Goal: Information Seeking & Learning: Learn about a topic

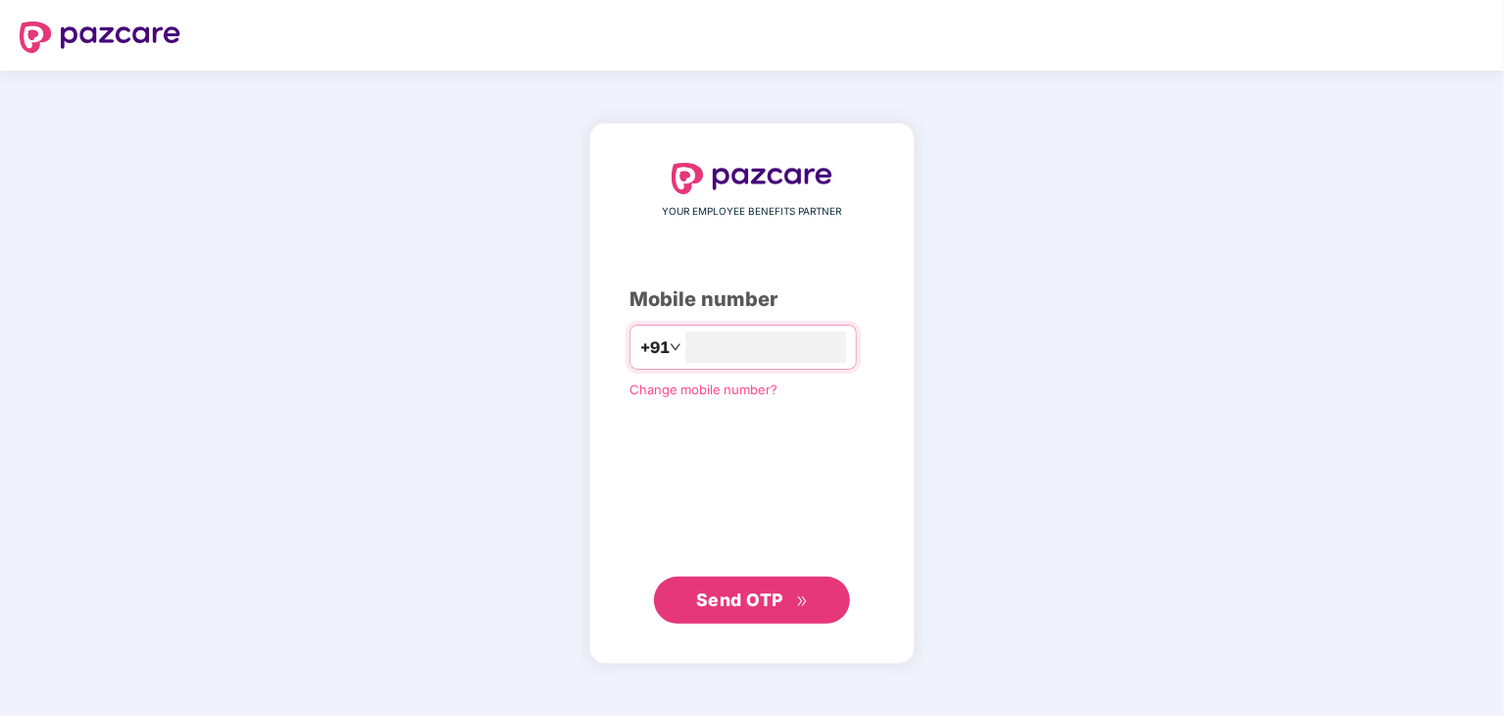
type input "**********"
click at [722, 601] on span "Send OTP" at bounding box center [739, 598] width 87 height 21
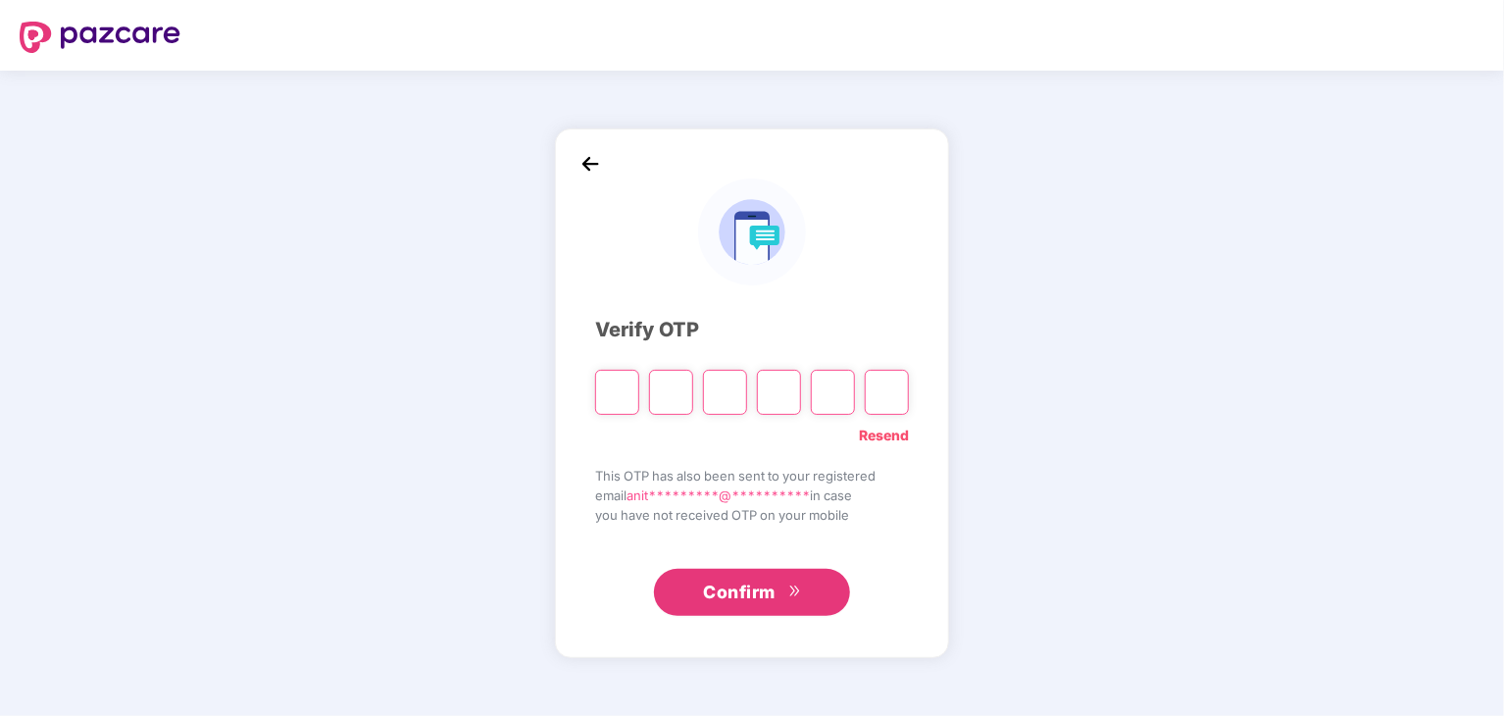
type input "*"
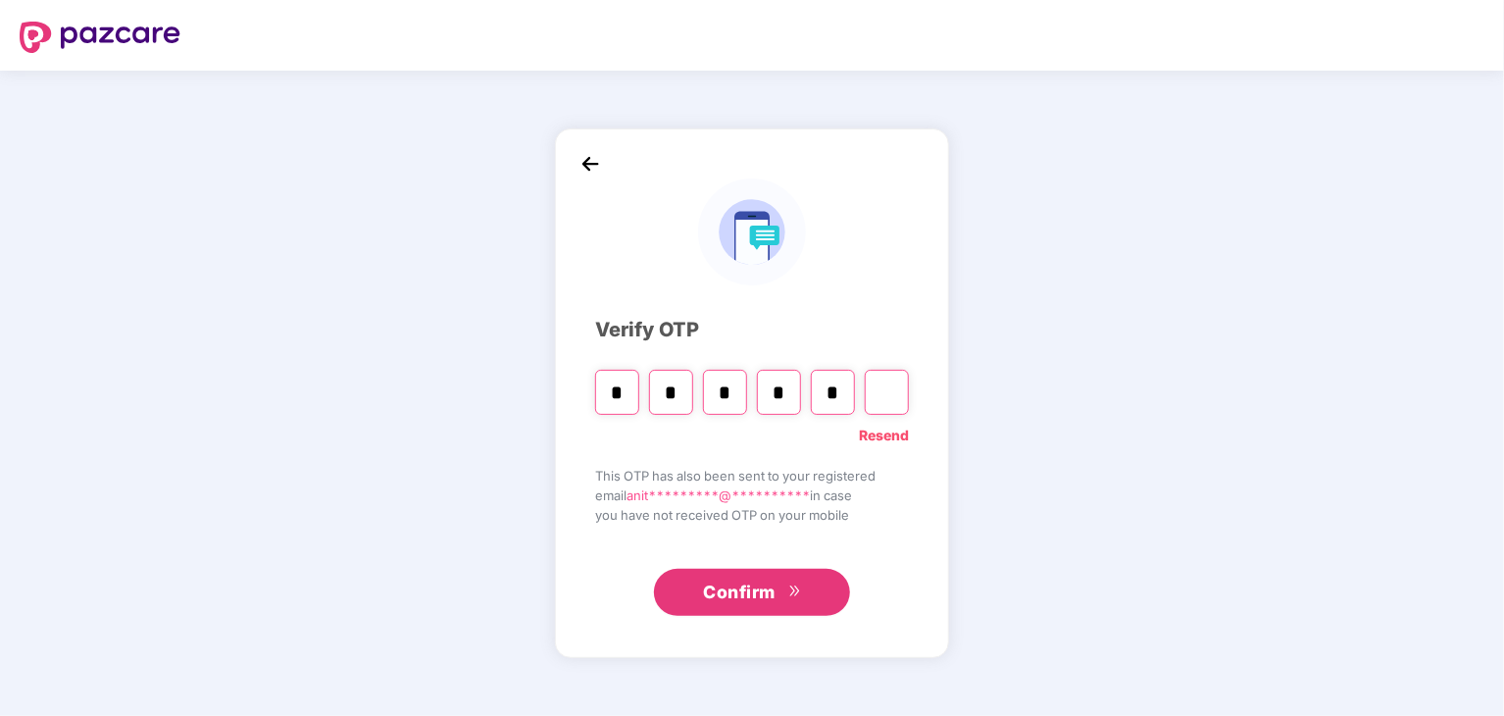
type input "*"
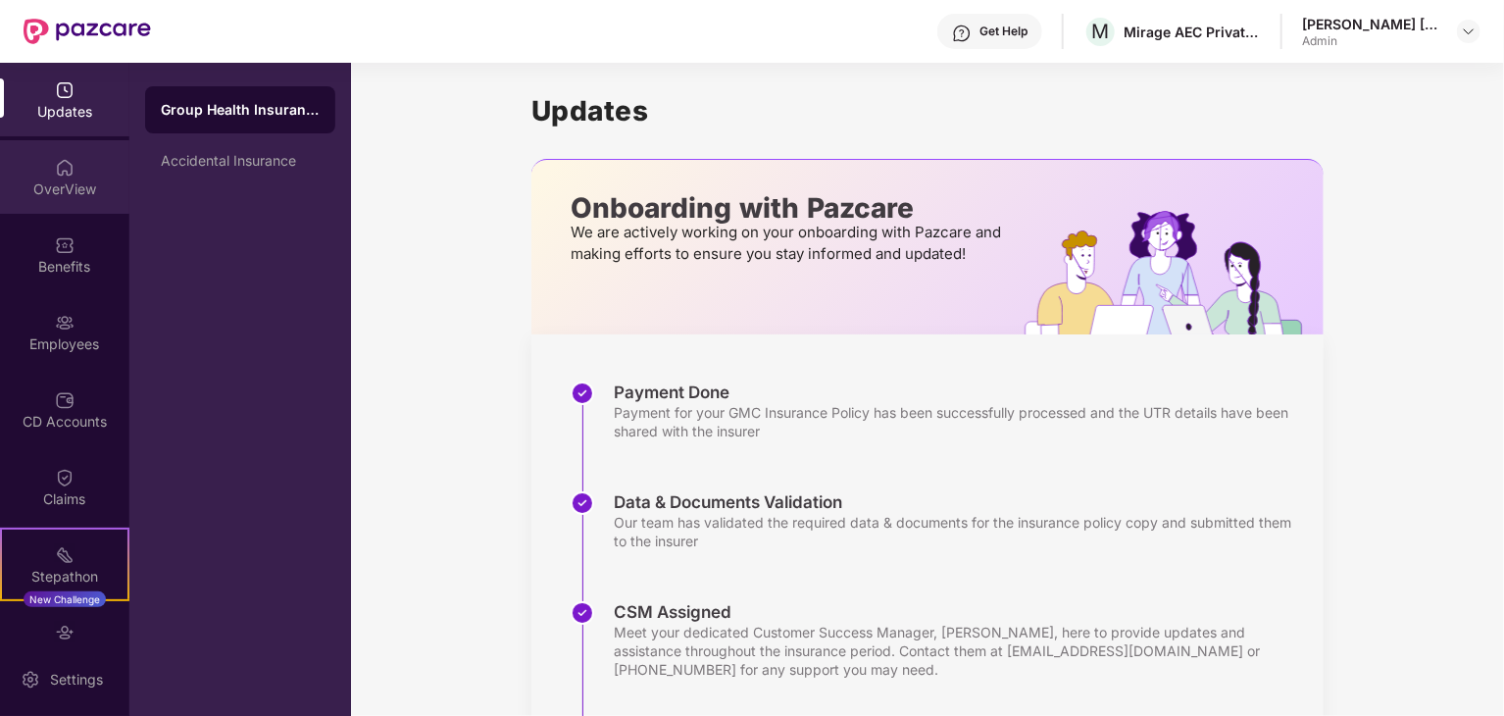
click at [55, 190] on div "OverView" at bounding box center [64, 189] width 129 height 20
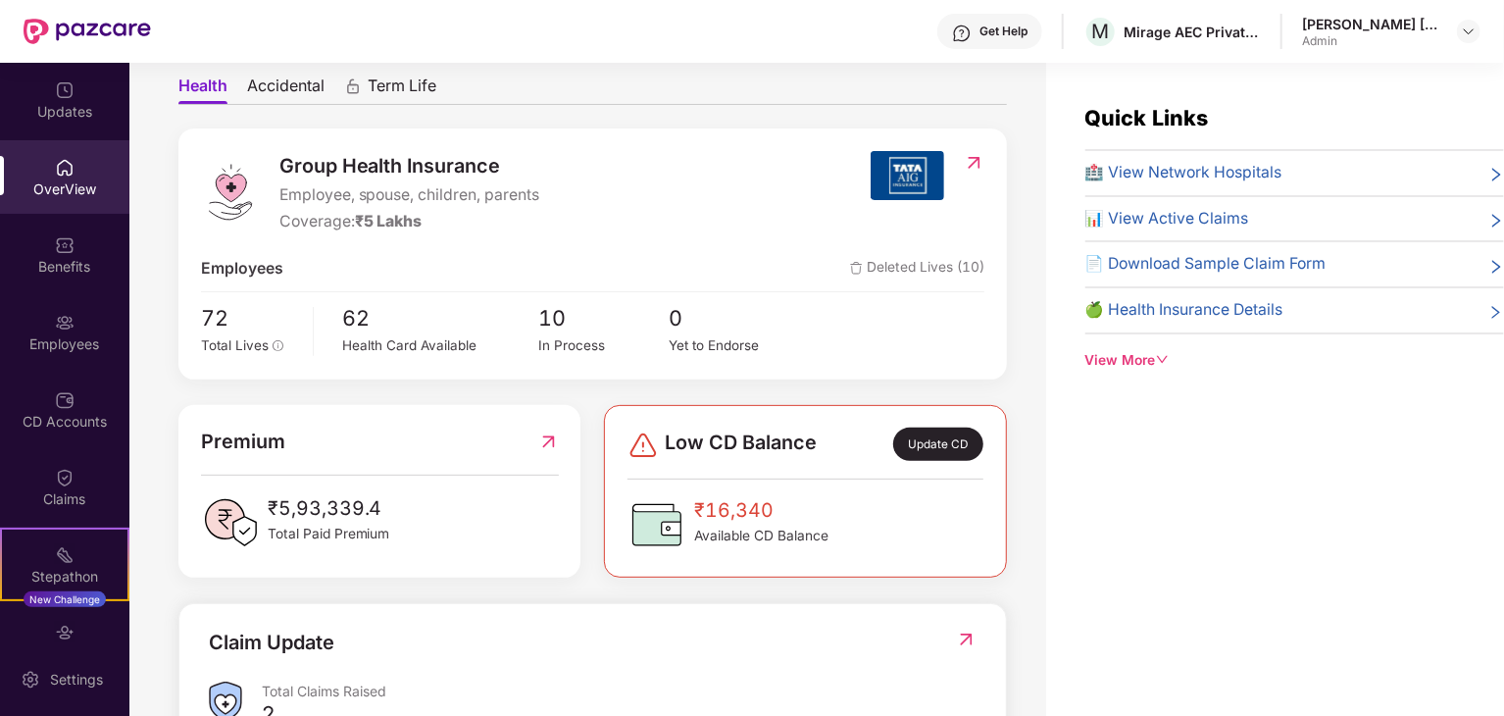
scroll to position [184, 0]
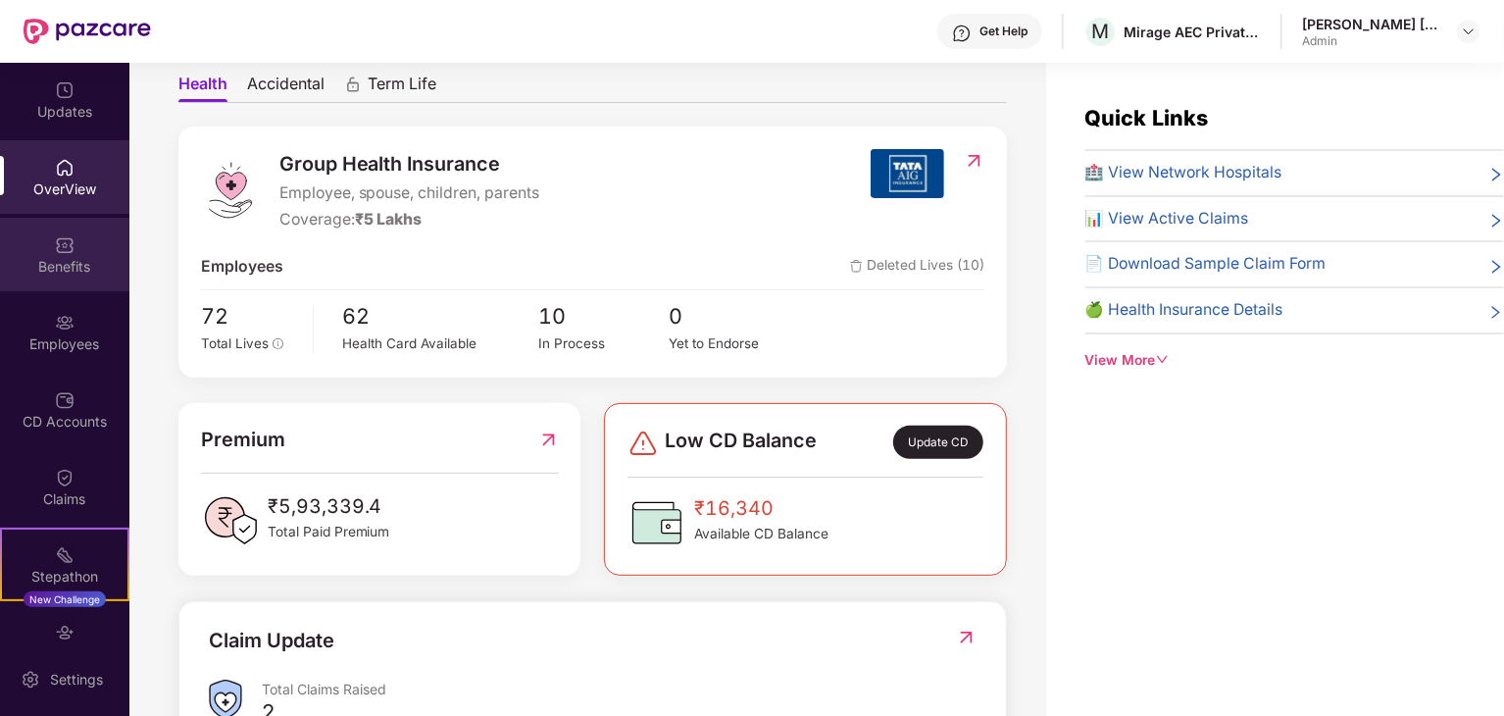
click at [59, 263] on div "Benefits" at bounding box center [64, 267] width 129 height 20
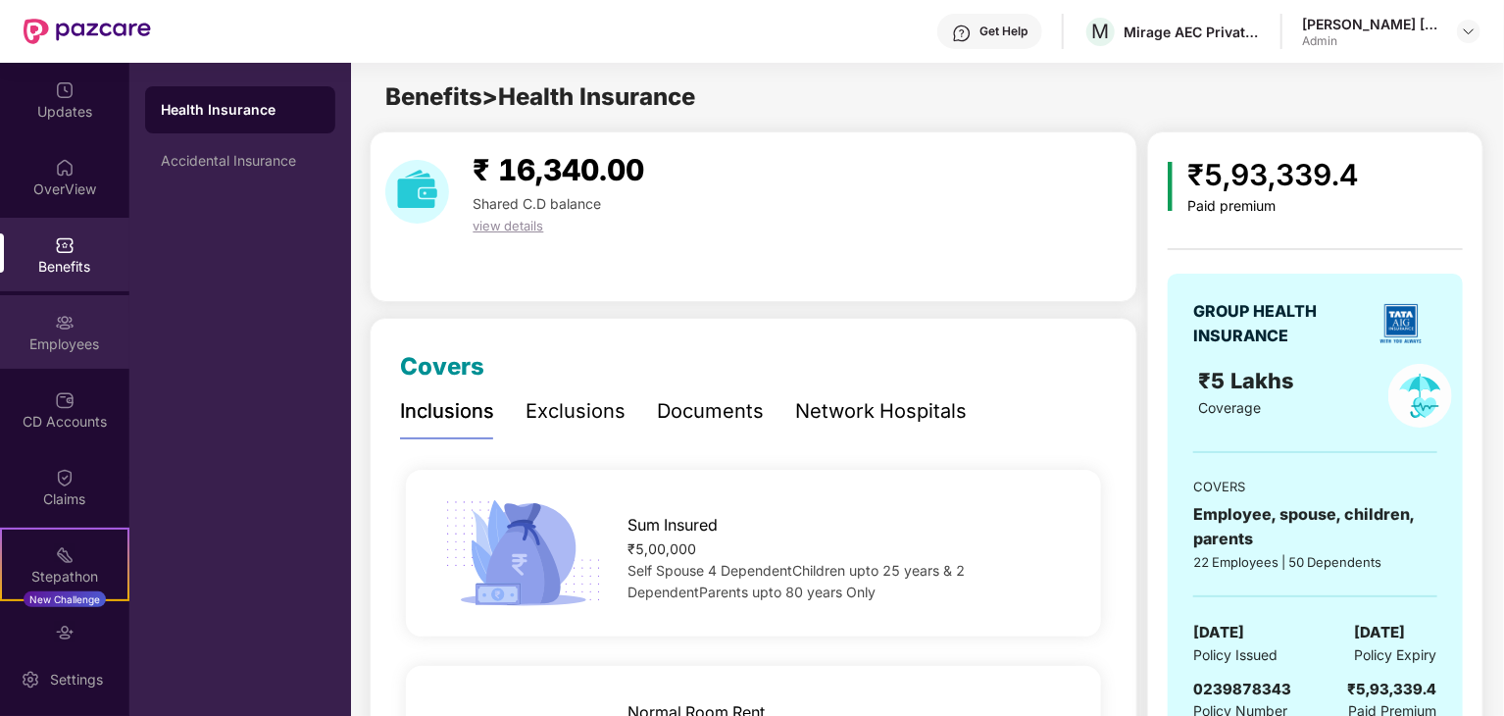
click at [73, 339] on div "Employees" at bounding box center [64, 344] width 129 height 20
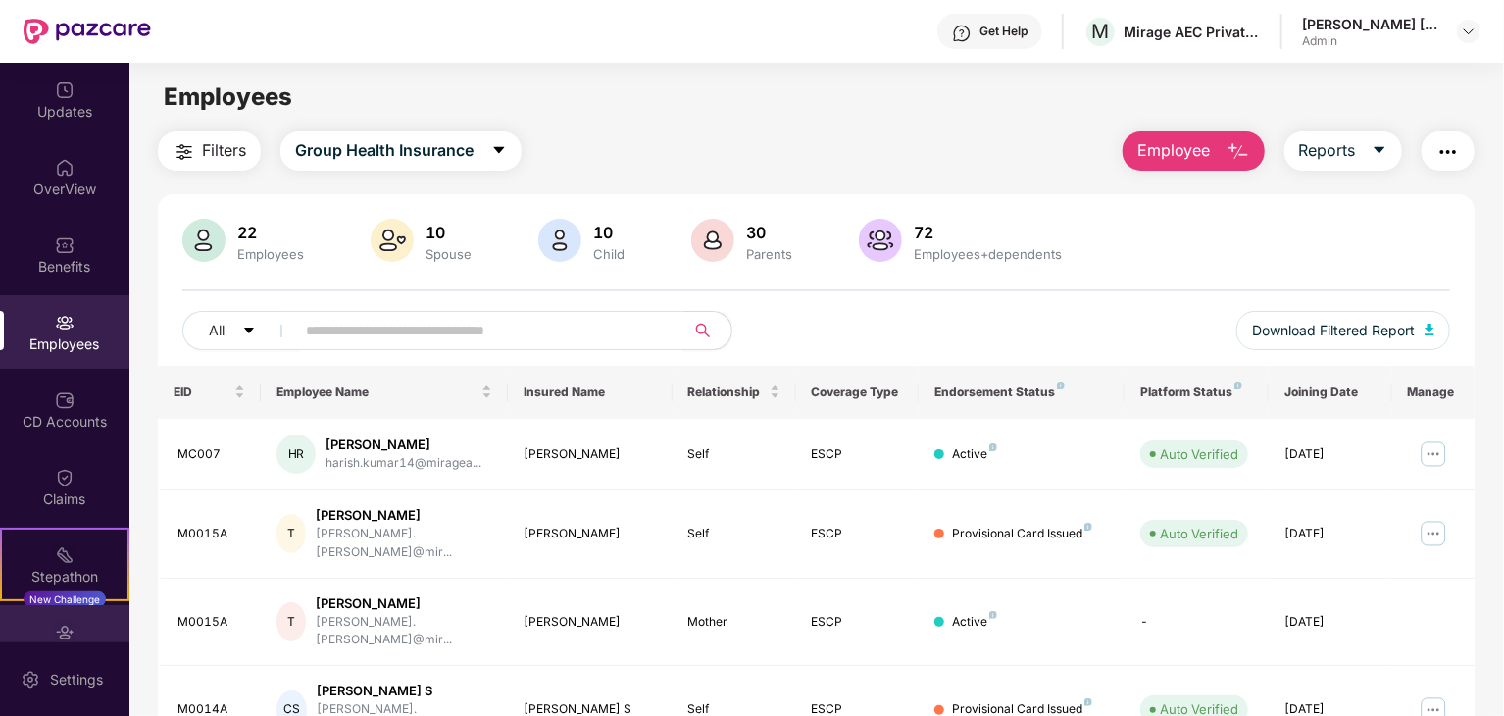
click at [64, 621] on div at bounding box center [65, 631] width 20 height 20
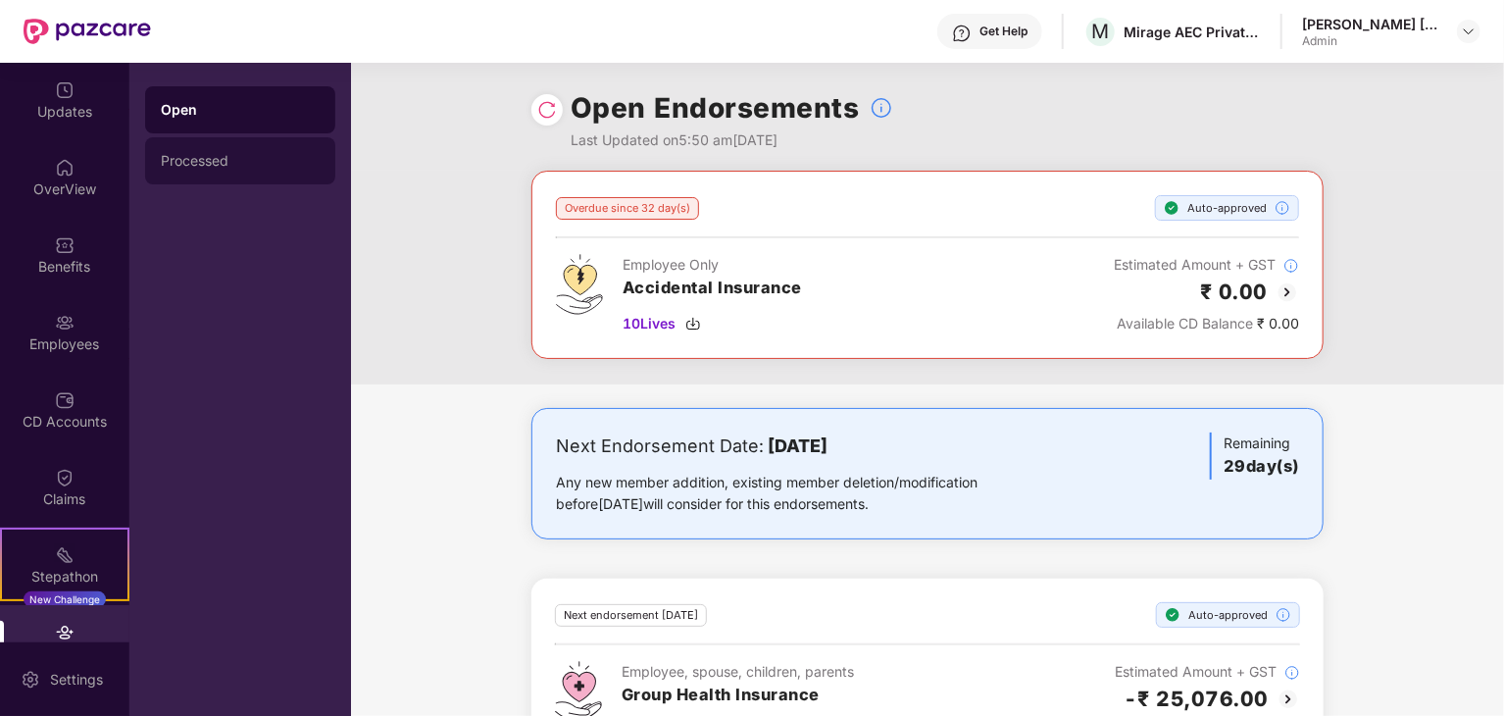
click at [221, 163] on div "Processed" at bounding box center [240, 161] width 159 height 16
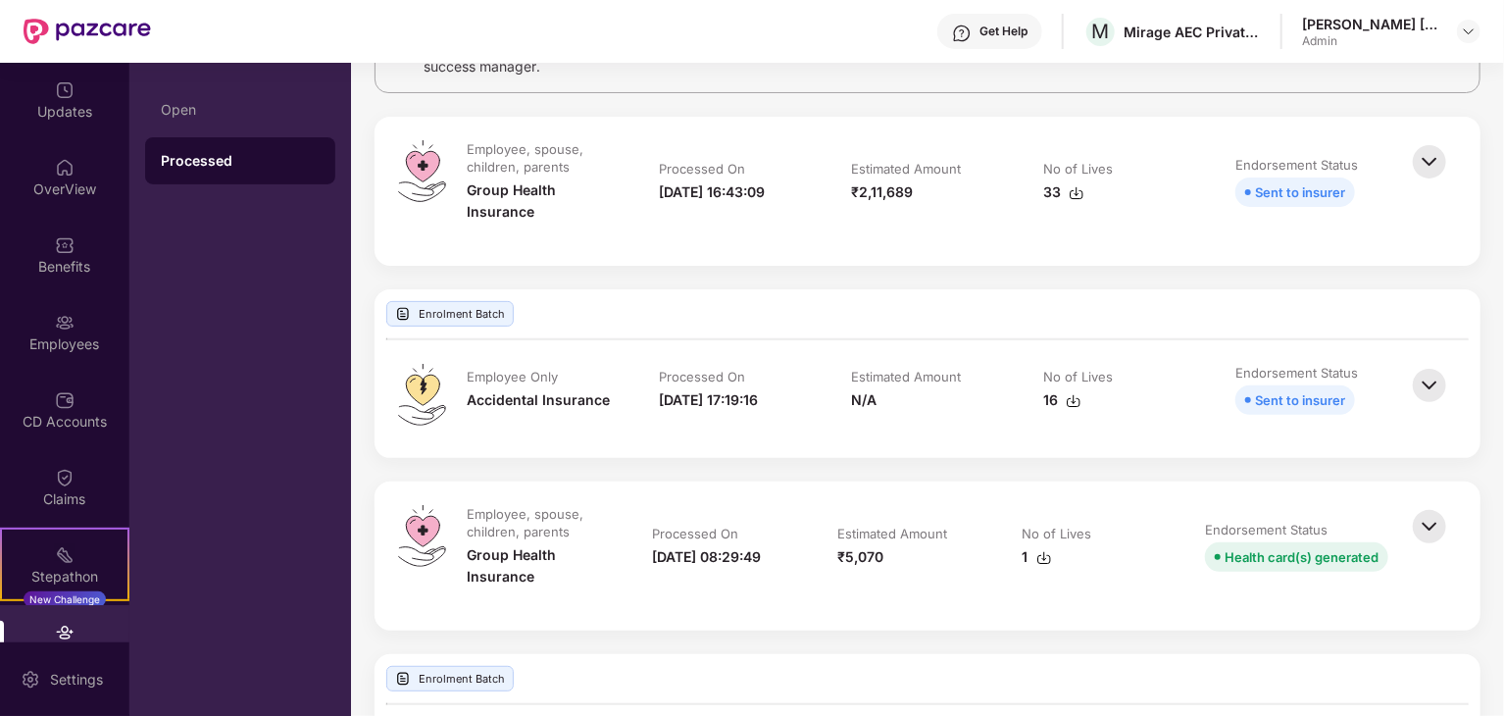
scroll to position [196, 0]
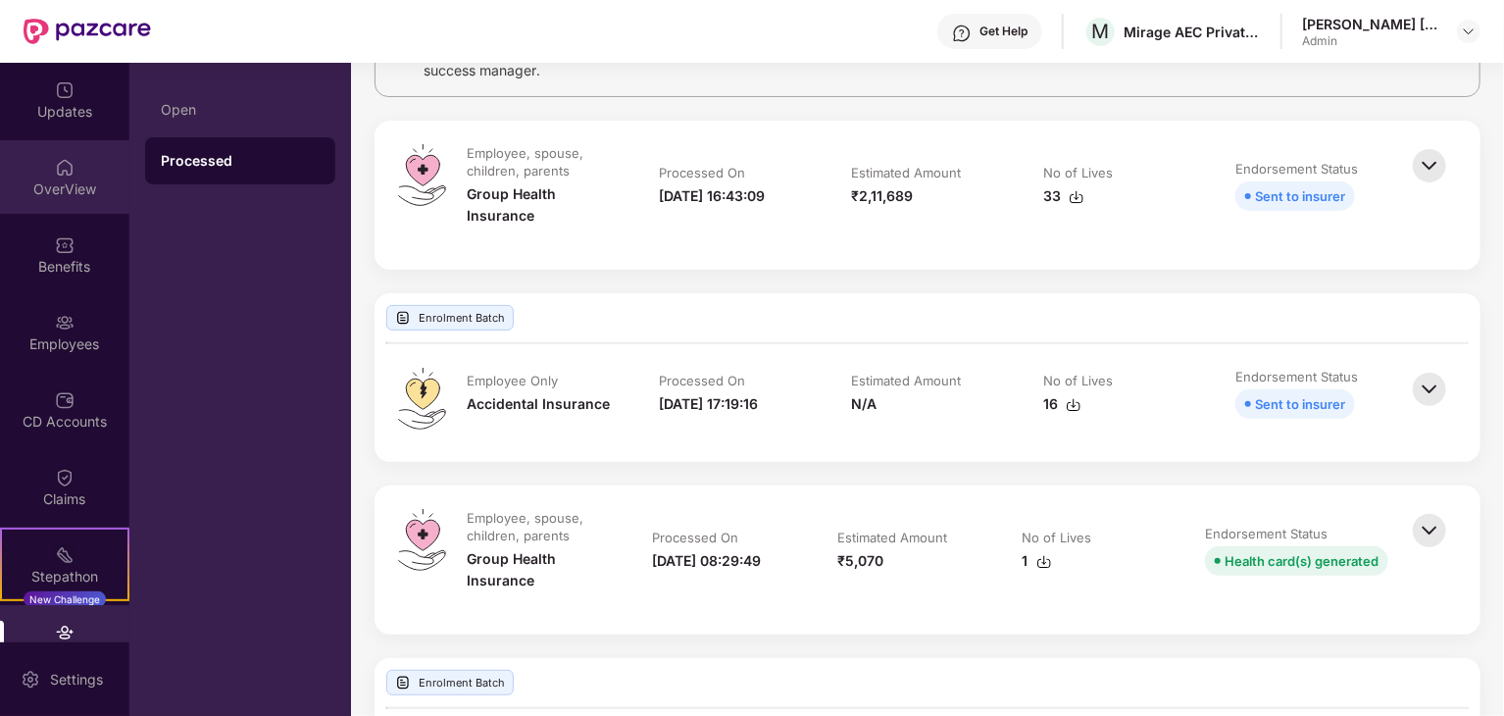
click at [47, 182] on div "OverView" at bounding box center [64, 189] width 129 height 20
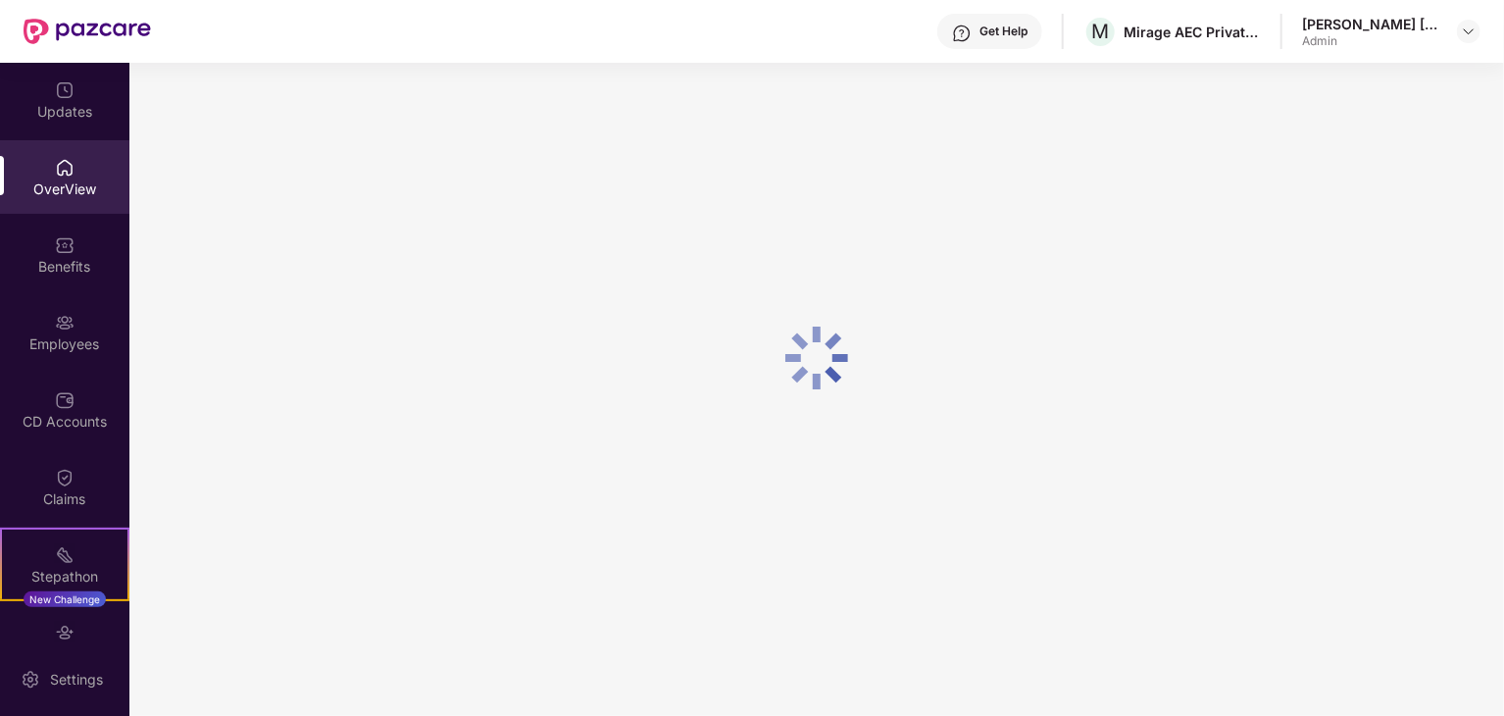
scroll to position [63, 0]
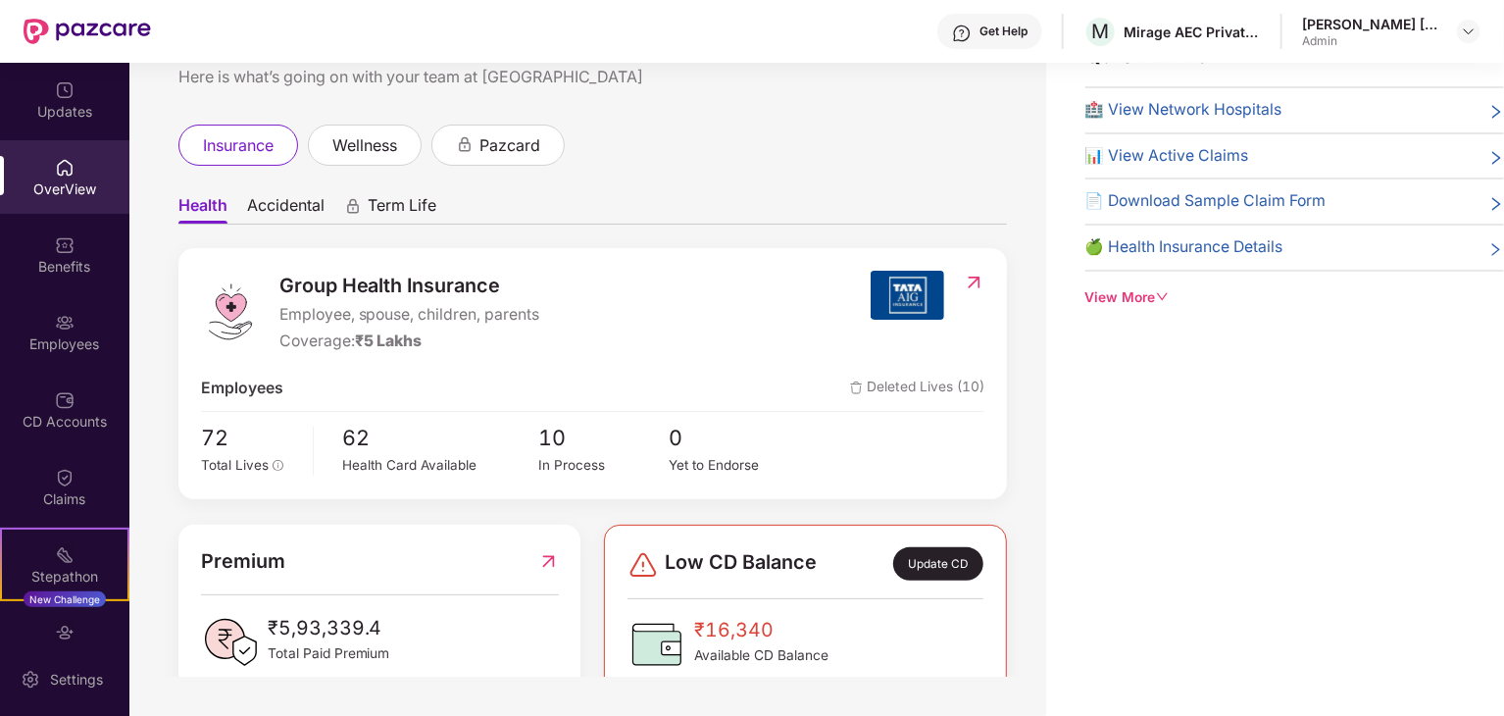
click at [283, 218] on span "Accidental" at bounding box center [285, 209] width 77 height 28
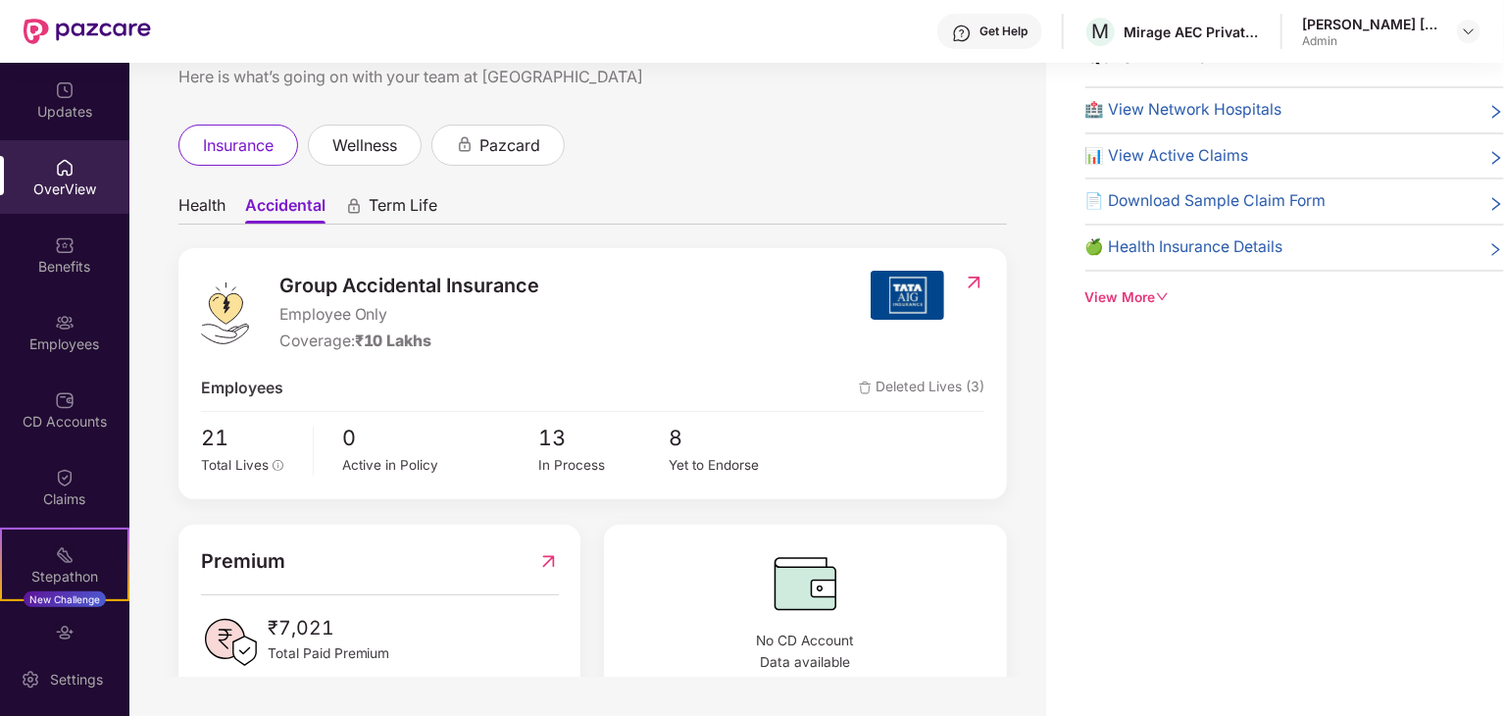
click at [202, 213] on span "Health" at bounding box center [201, 209] width 47 height 28
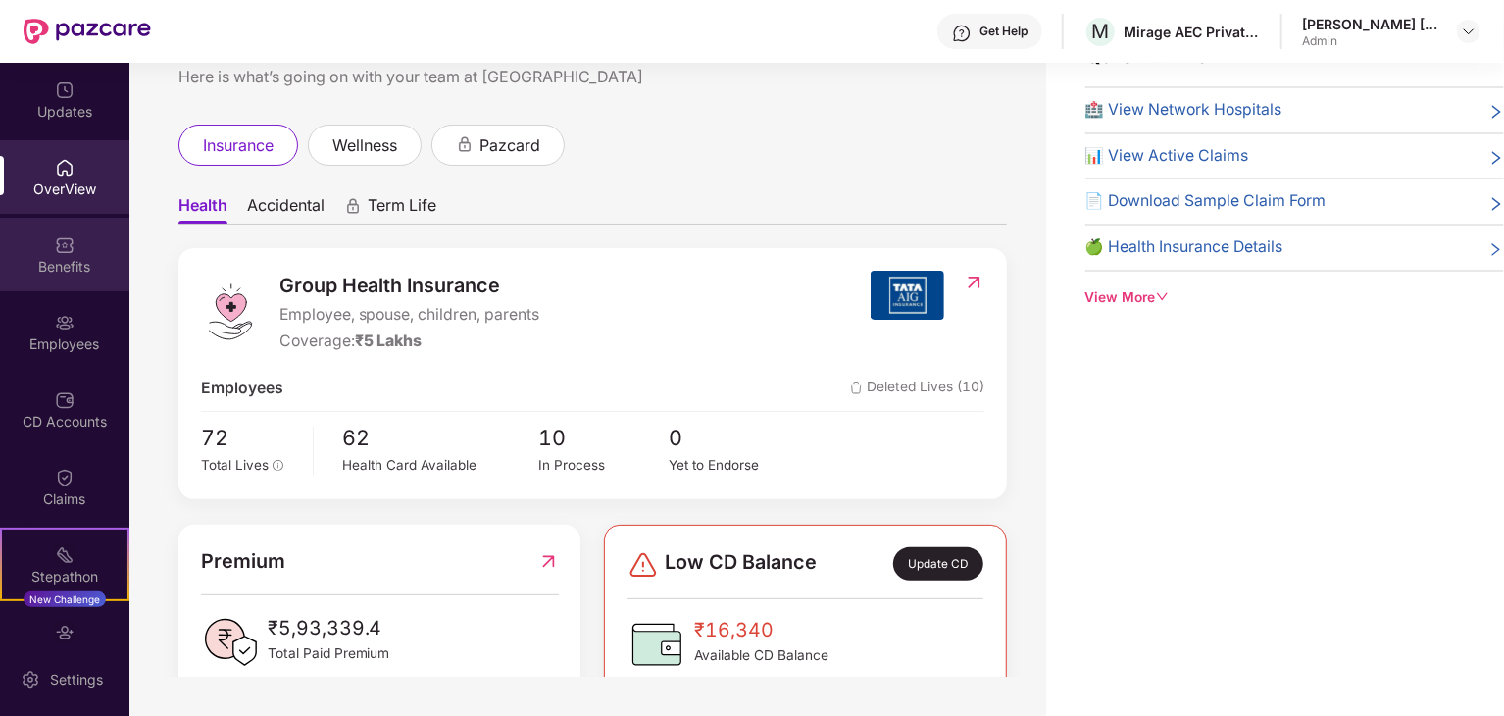
click at [68, 253] on img at bounding box center [65, 245] width 20 height 20
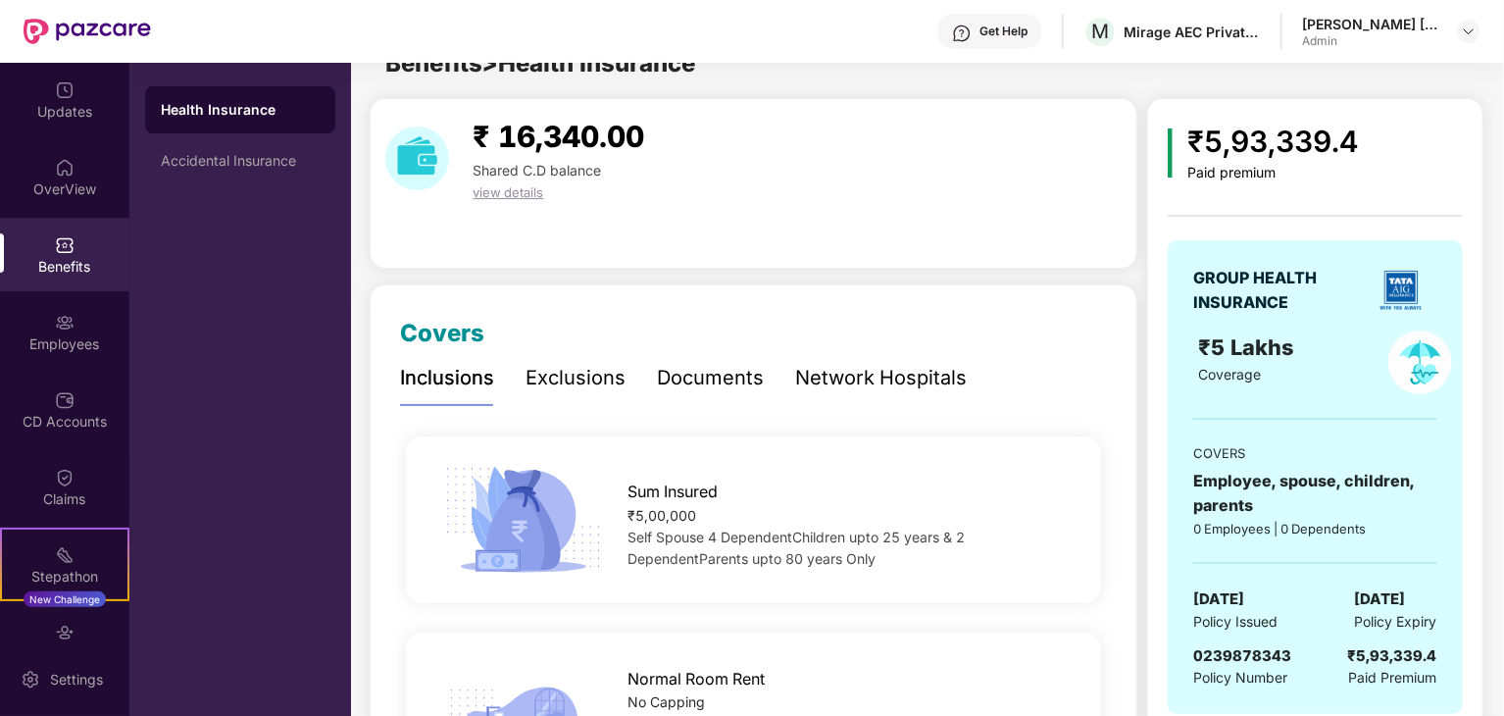
scroll to position [196, 0]
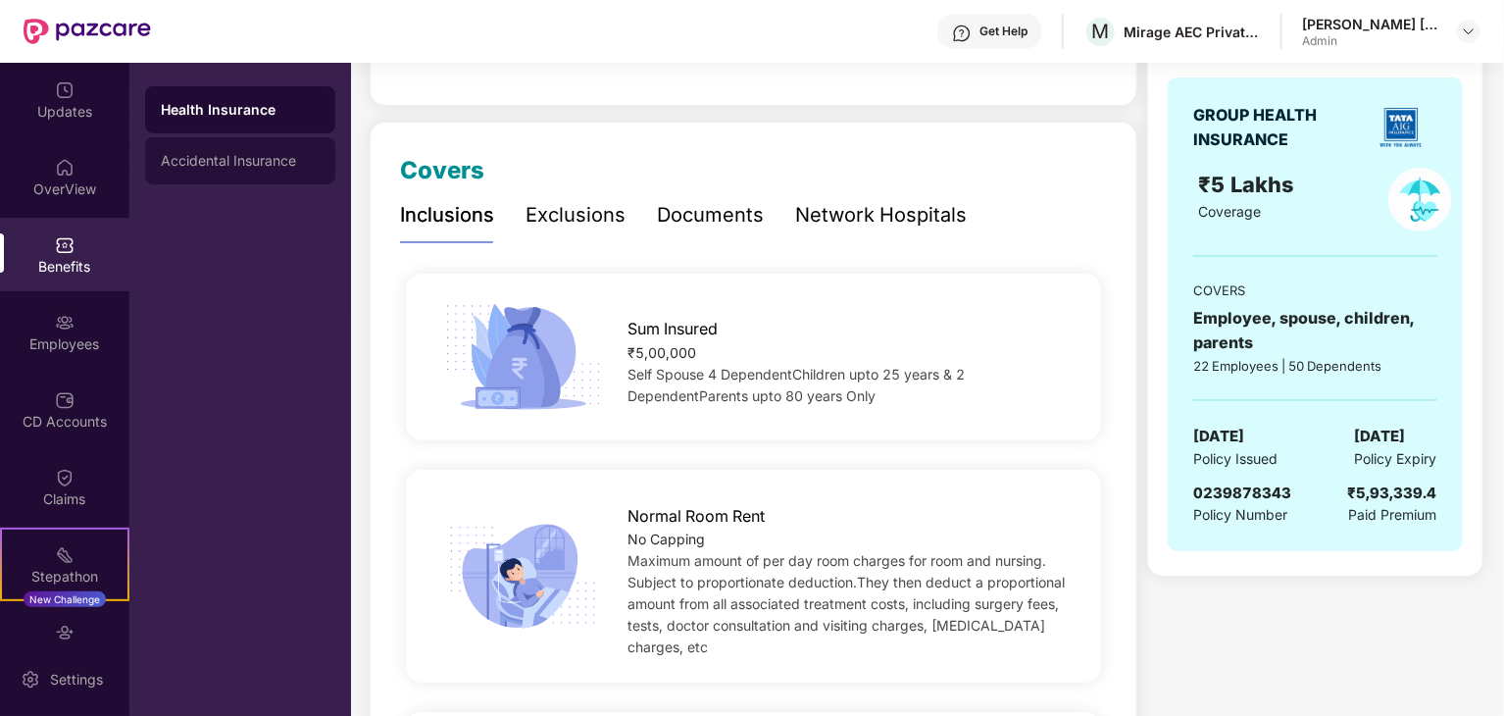
click at [281, 167] on div "Accidental Insurance" at bounding box center [240, 161] width 159 height 16
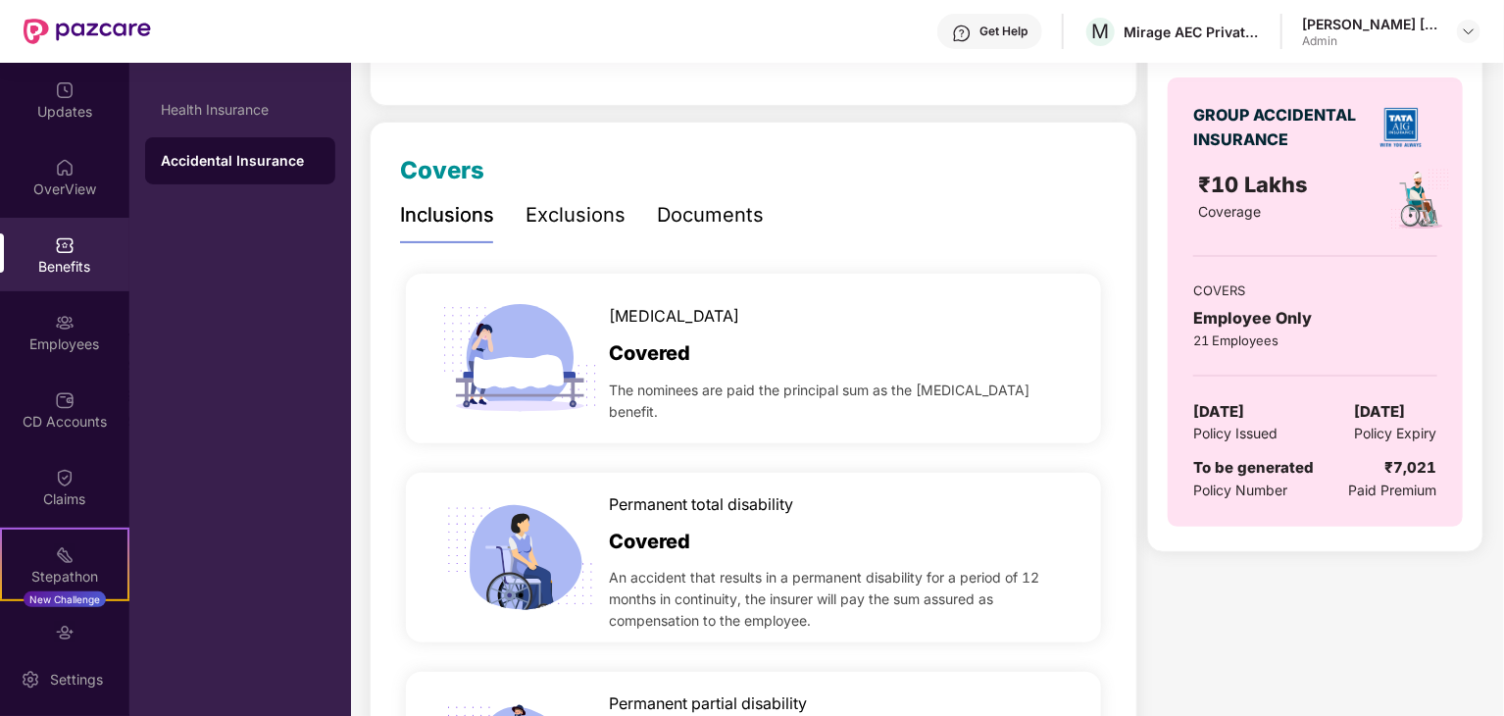
click at [553, 217] on div "Exclusions" at bounding box center [575, 215] width 100 height 30
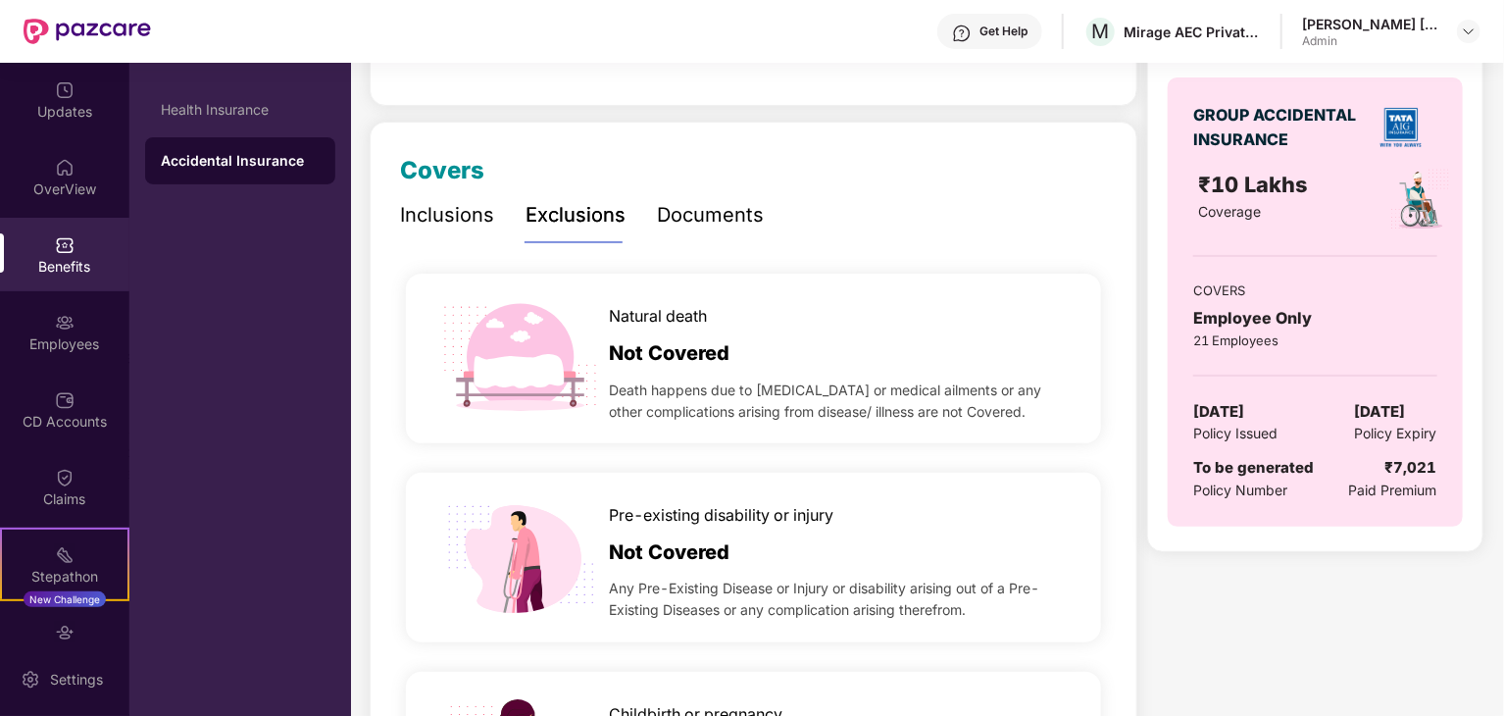
click at [680, 229] on div "Documents" at bounding box center [710, 215] width 107 height 30
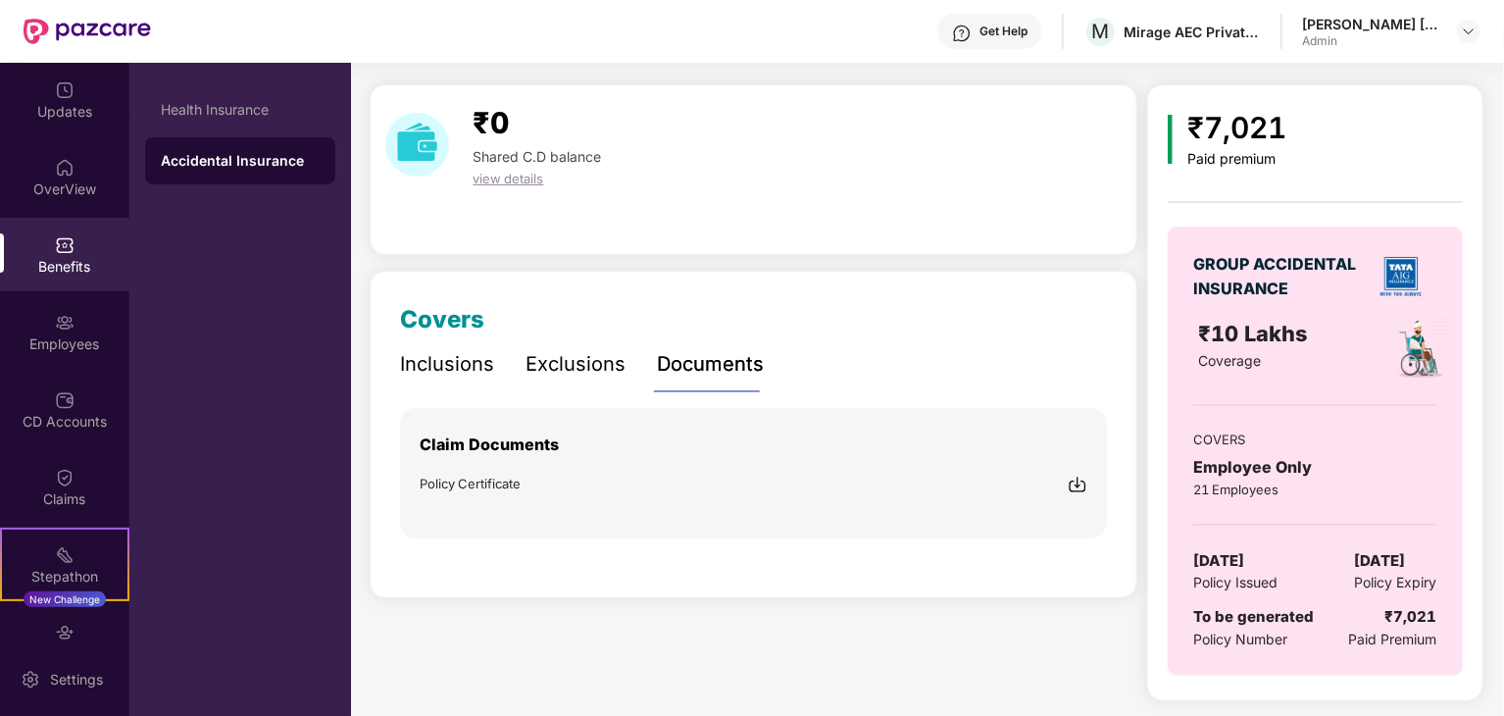
scroll to position [0, 0]
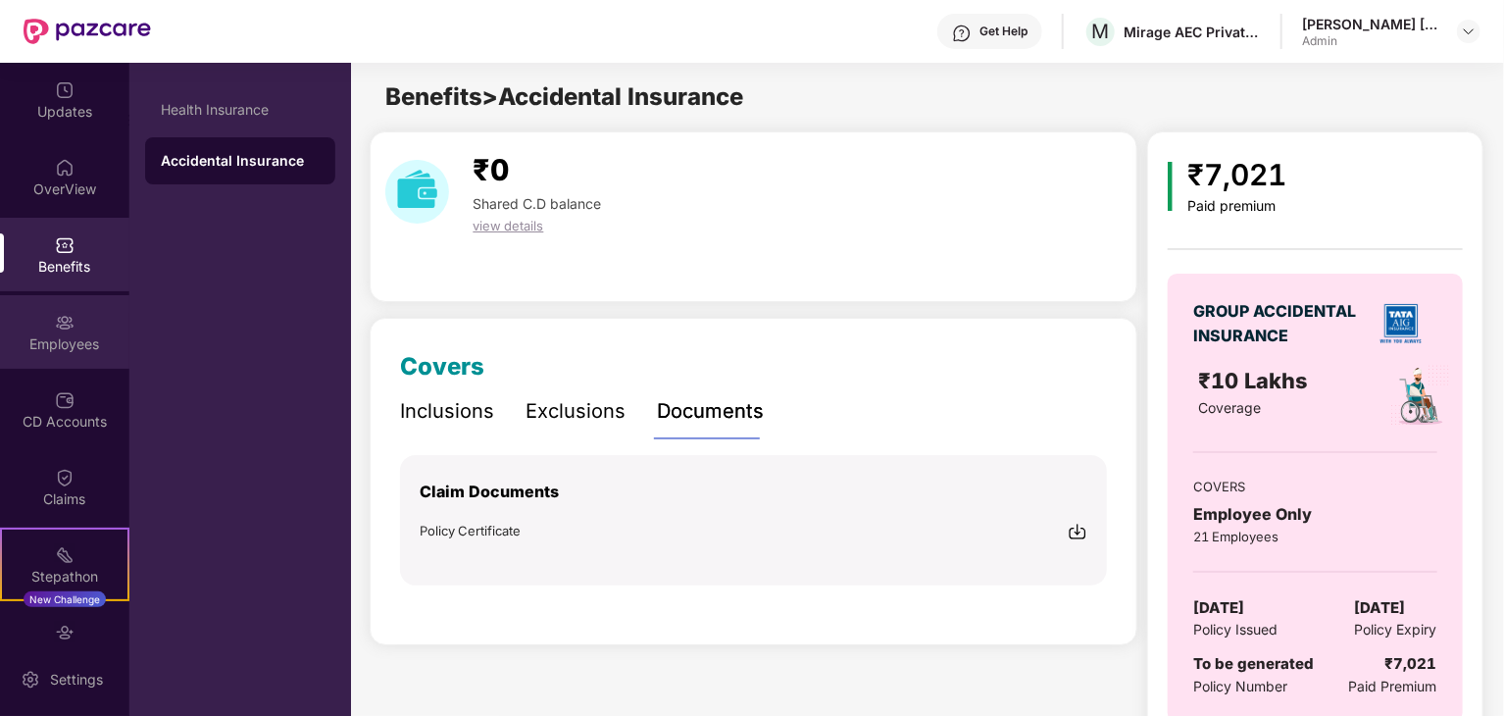
click at [98, 335] on div "Employees" at bounding box center [64, 344] width 129 height 20
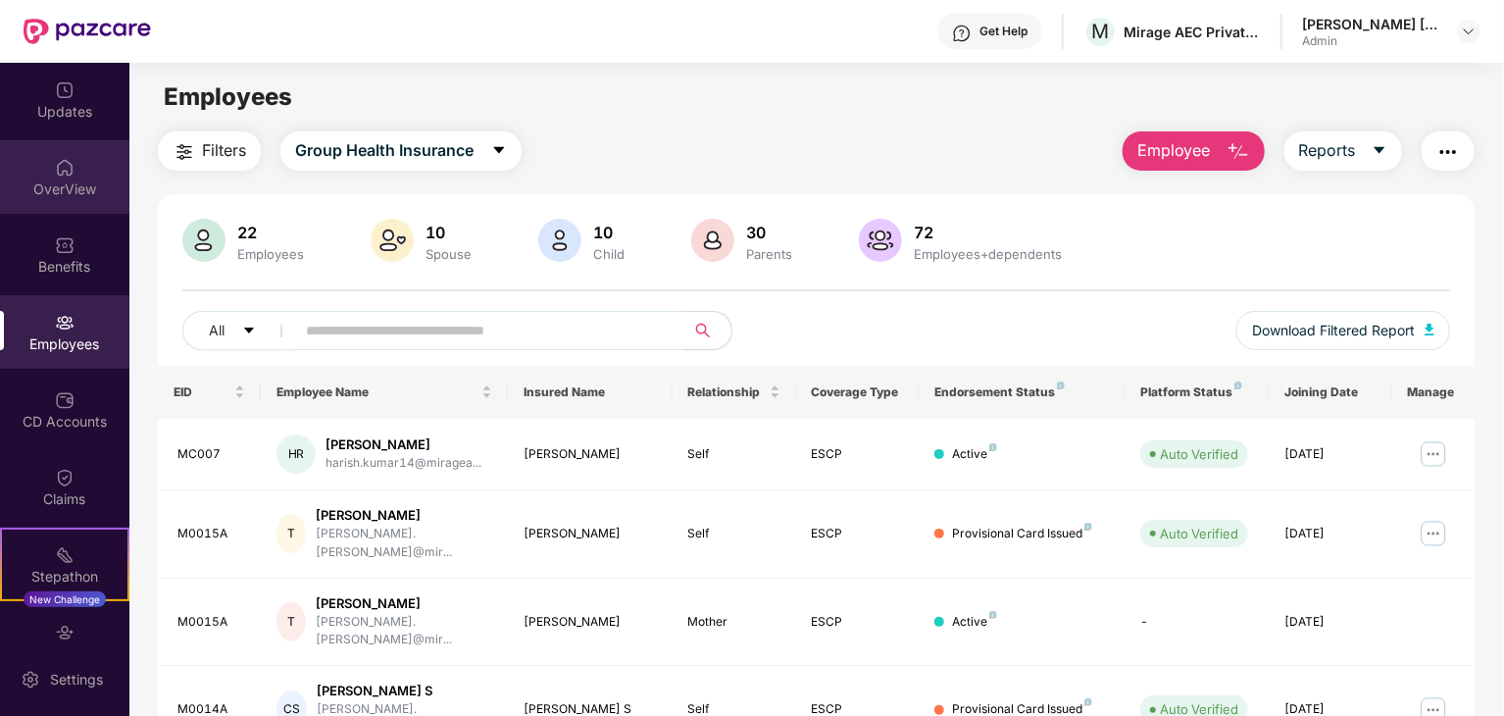
click at [46, 181] on div "OverView" at bounding box center [64, 189] width 129 height 20
